Goal: Information Seeking & Learning: Learn about a topic

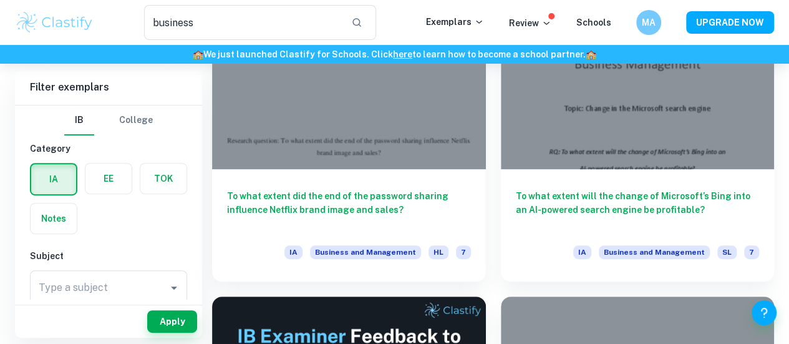
scroll to position [221, 0]
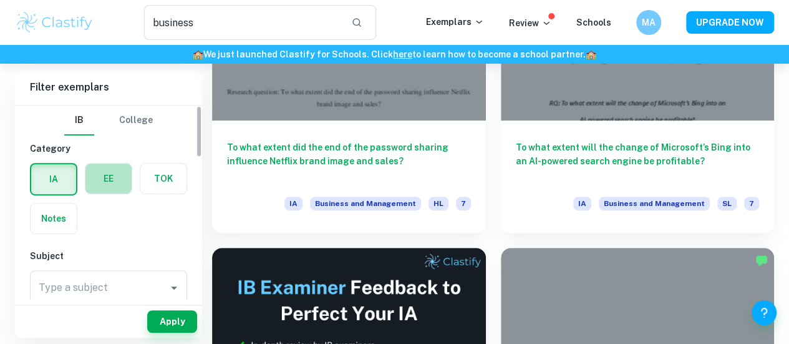
click at [100, 177] on label "button" at bounding box center [109, 179] width 46 height 30
click at [0, 0] on input "radio" at bounding box center [0, 0] width 0 height 0
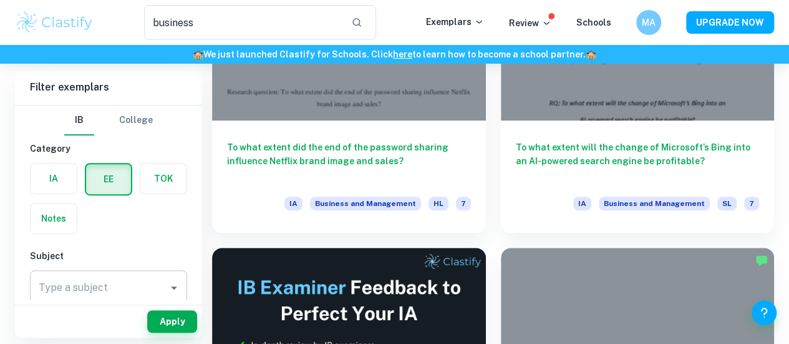
click at [140, 291] on input "Type a subject" at bounding box center [99, 288] width 127 height 24
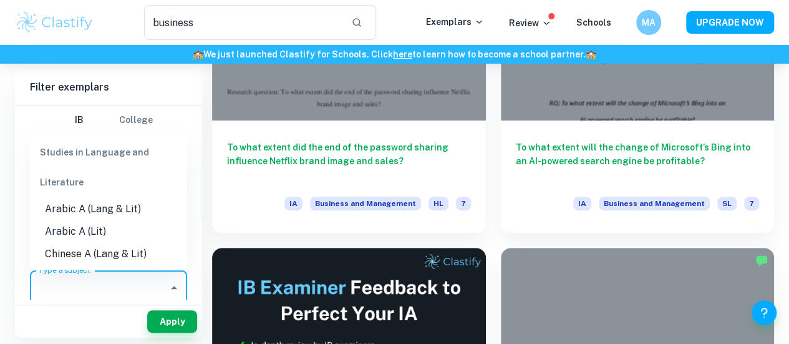
click at [46, 31] on img at bounding box center [54, 22] width 79 height 25
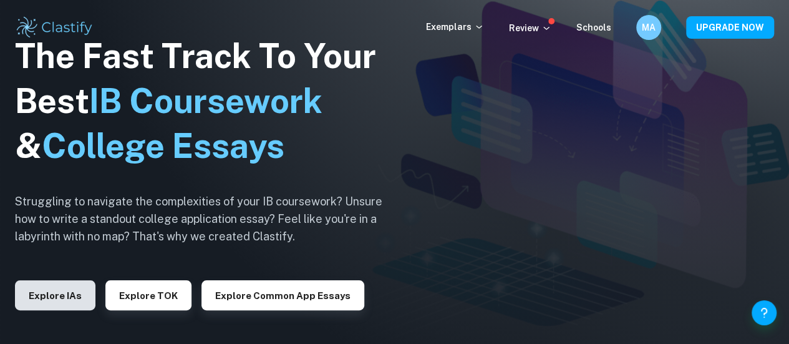
click at [76, 295] on button "Explore IAs" at bounding box center [55, 295] width 81 height 30
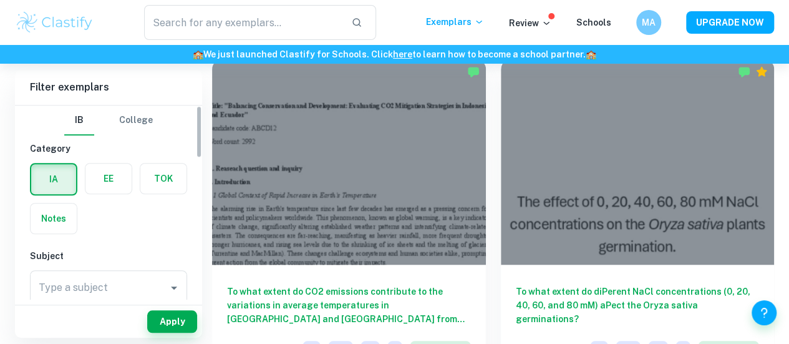
scroll to position [362, 0]
click at [109, 169] on label "button" at bounding box center [109, 179] width 46 height 30
click at [0, 0] on input "radio" at bounding box center [0, 0] width 0 height 0
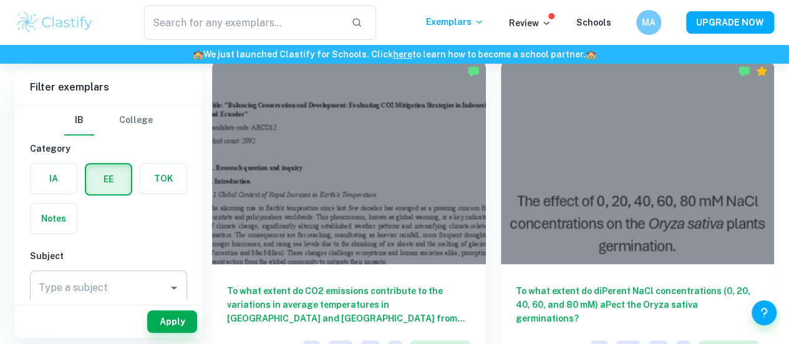
click at [129, 280] on input "Type a subject" at bounding box center [99, 288] width 127 height 24
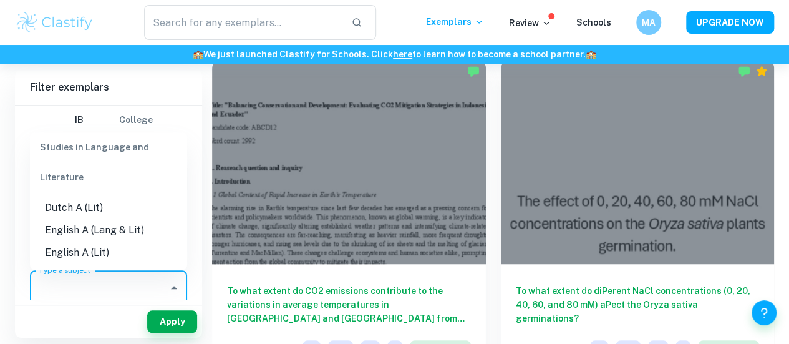
scroll to position [114, 0]
click at [94, 234] on li "English A (Lang & Lit)" at bounding box center [108, 229] width 157 height 22
type input "English A (Lang & Lit)"
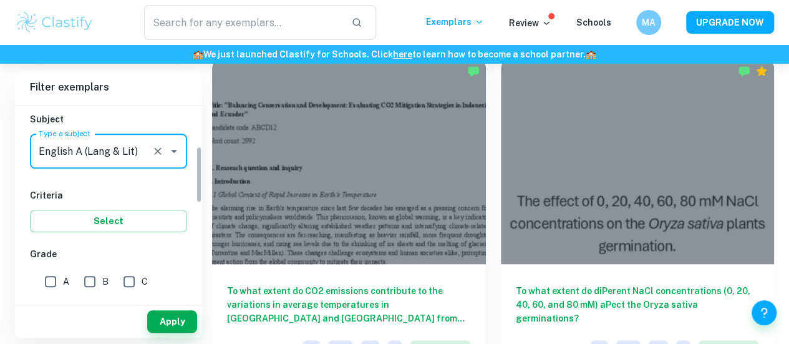
scroll to position [169, 0]
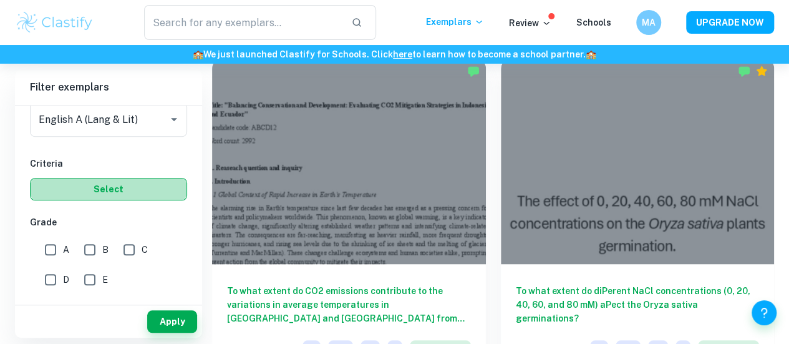
click at [100, 188] on button "Select" at bounding box center [108, 189] width 157 height 22
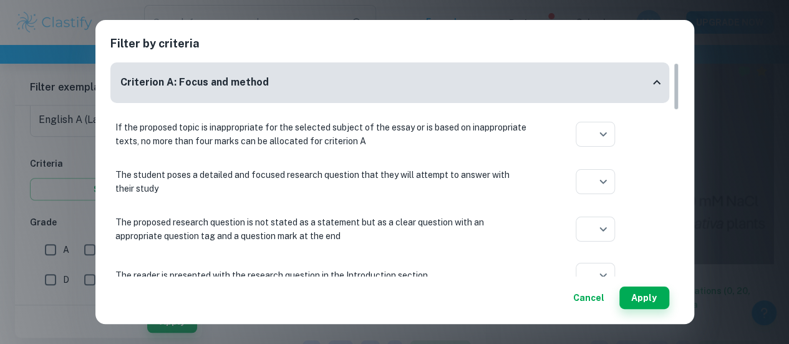
click at [57, 225] on div "Filter by criteria Criterion A: Focus and method If the proposed topic is inapp…" at bounding box center [394, 172] width 789 height 344
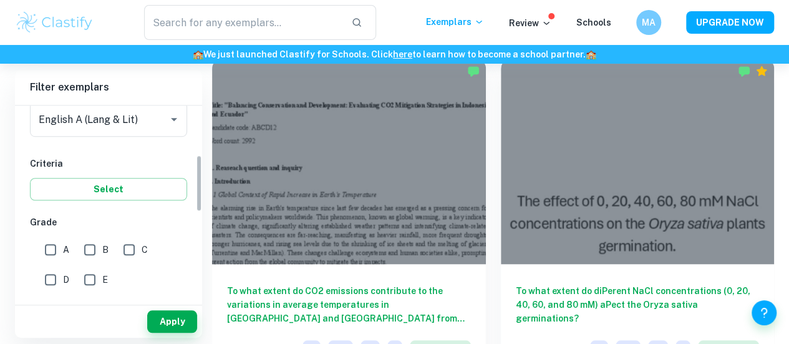
click at [56, 247] on input "A" at bounding box center [50, 249] width 25 height 25
checkbox input "true"
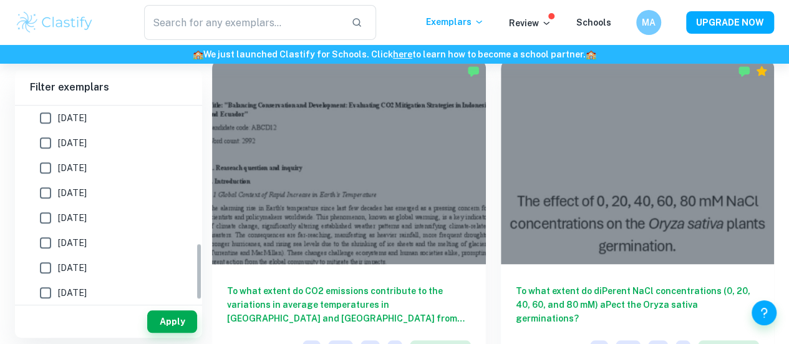
scroll to position [466, 0]
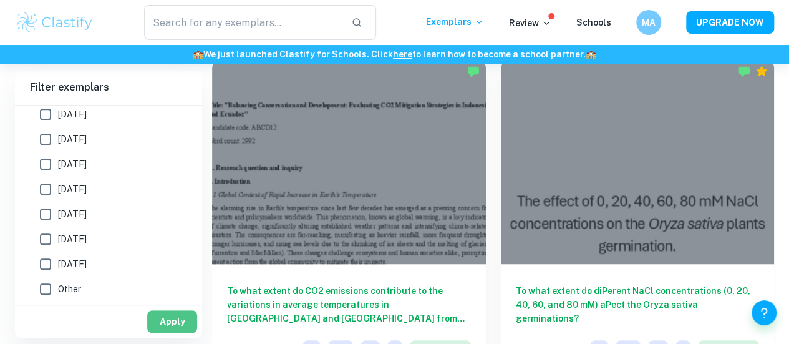
click at [175, 327] on button "Apply" at bounding box center [172, 321] width 50 height 22
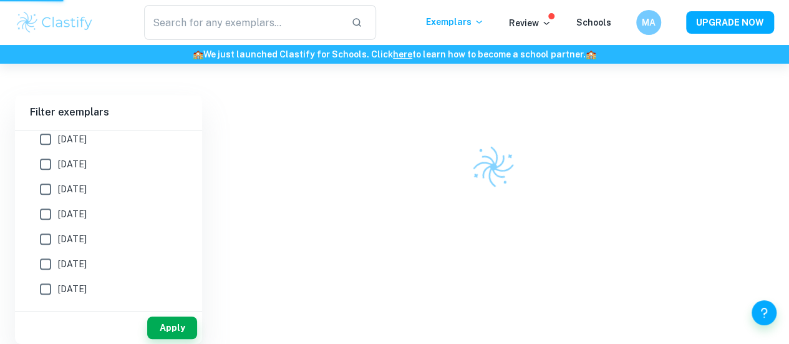
scroll to position [313, 0]
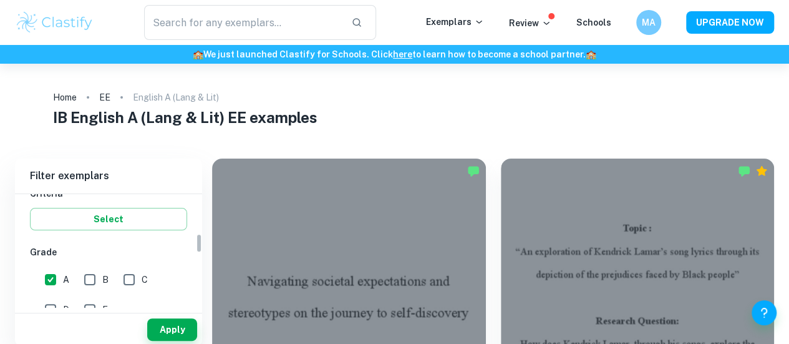
scroll to position [230, 0]
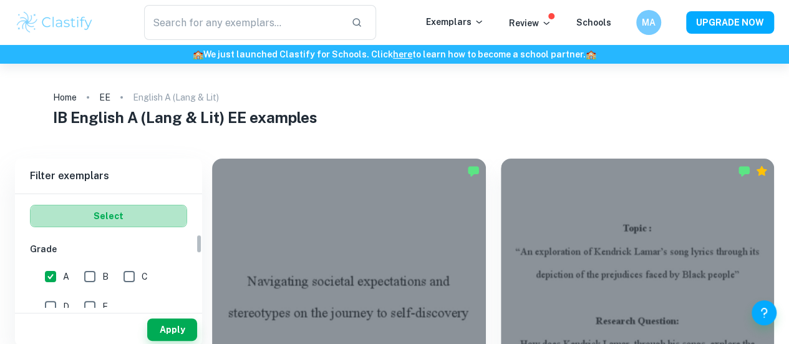
click at [134, 213] on button "Select" at bounding box center [108, 216] width 157 height 22
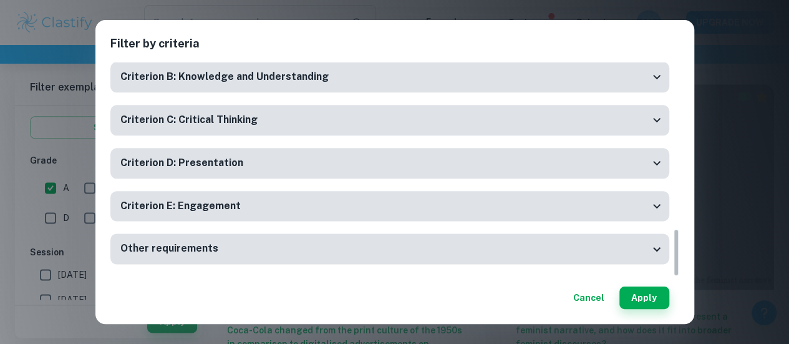
scroll to position [738, 0]
click at [738, 114] on div "Filter by criteria Criterion A: Focus and method If the proposed topic is inapp…" at bounding box center [394, 172] width 789 height 344
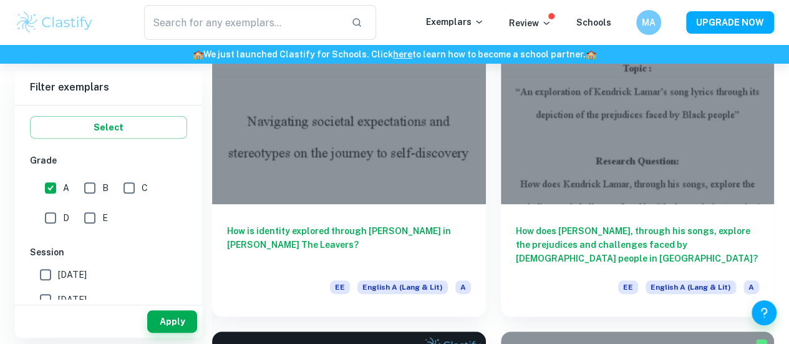
scroll to position [159, 0]
